Goal: Transaction & Acquisition: Subscribe to service/newsletter

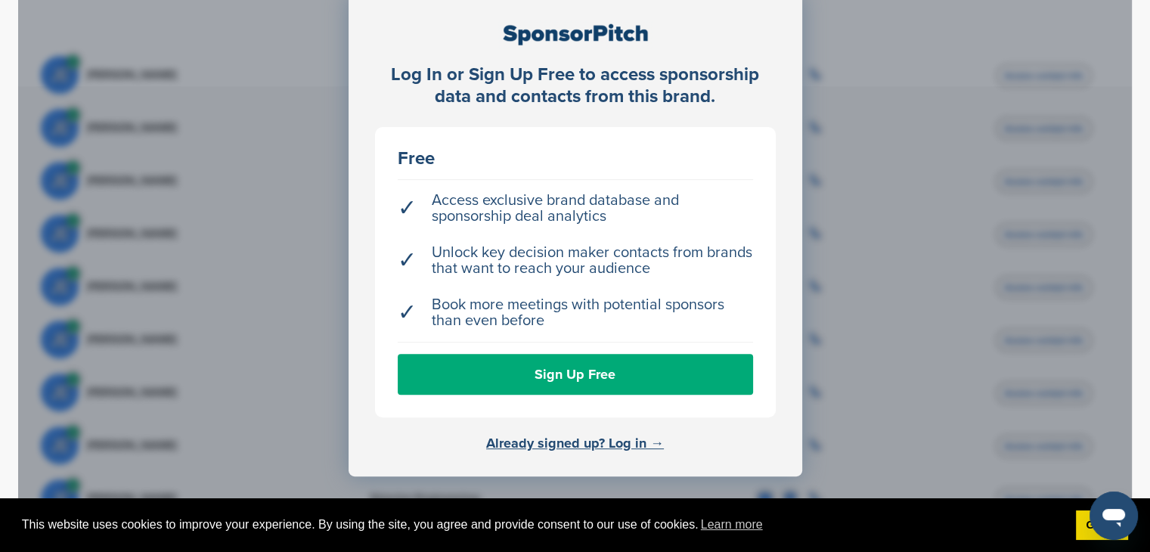
scroll to position [565, 0]
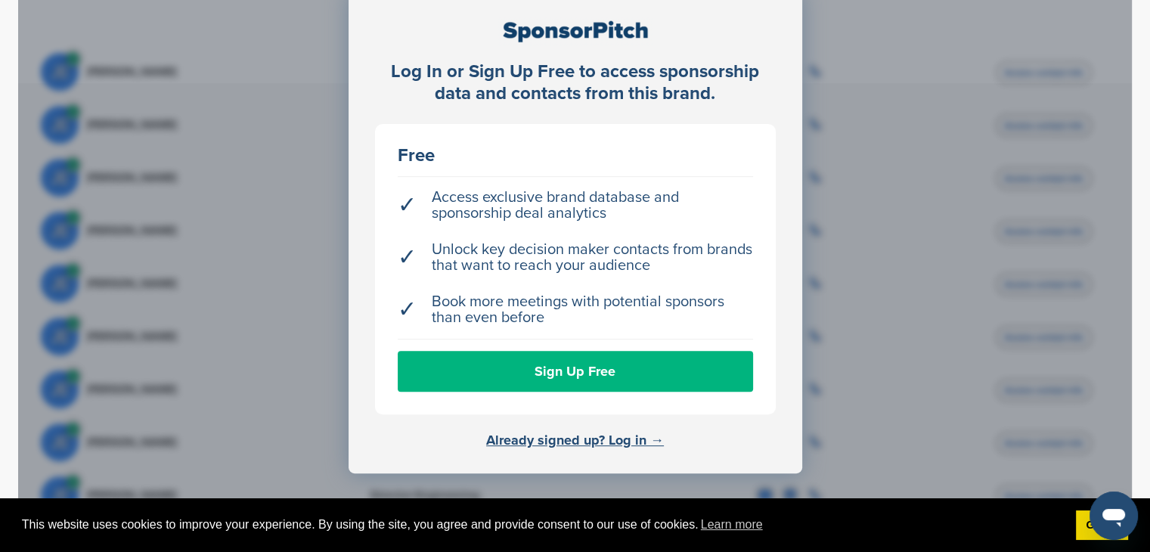
click at [600, 364] on link "Sign Up Free" at bounding box center [575, 371] width 355 height 41
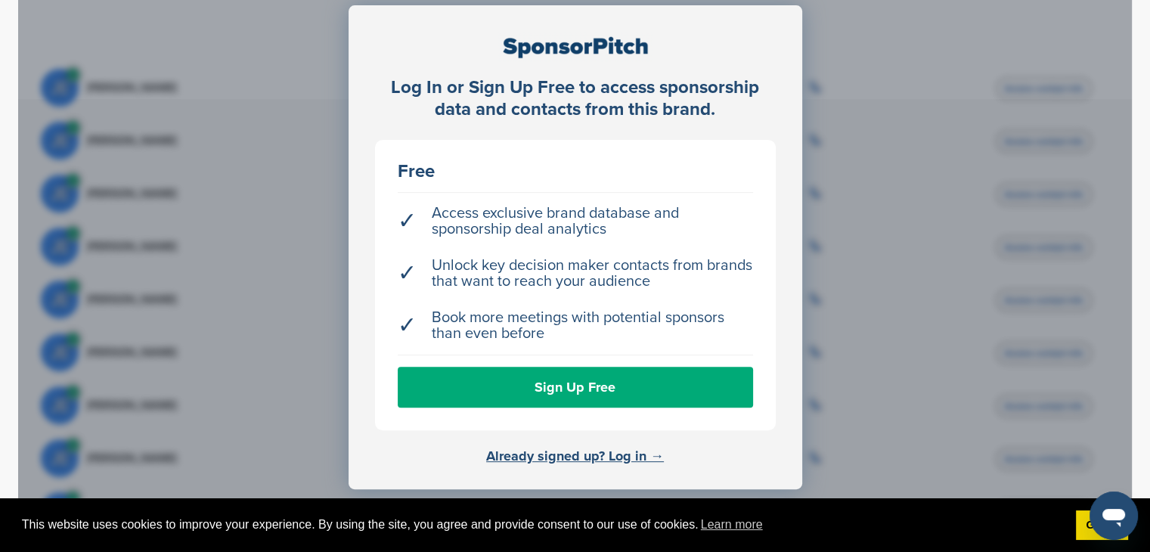
scroll to position [565, 0]
